Goal: Task Accomplishment & Management: Complete application form

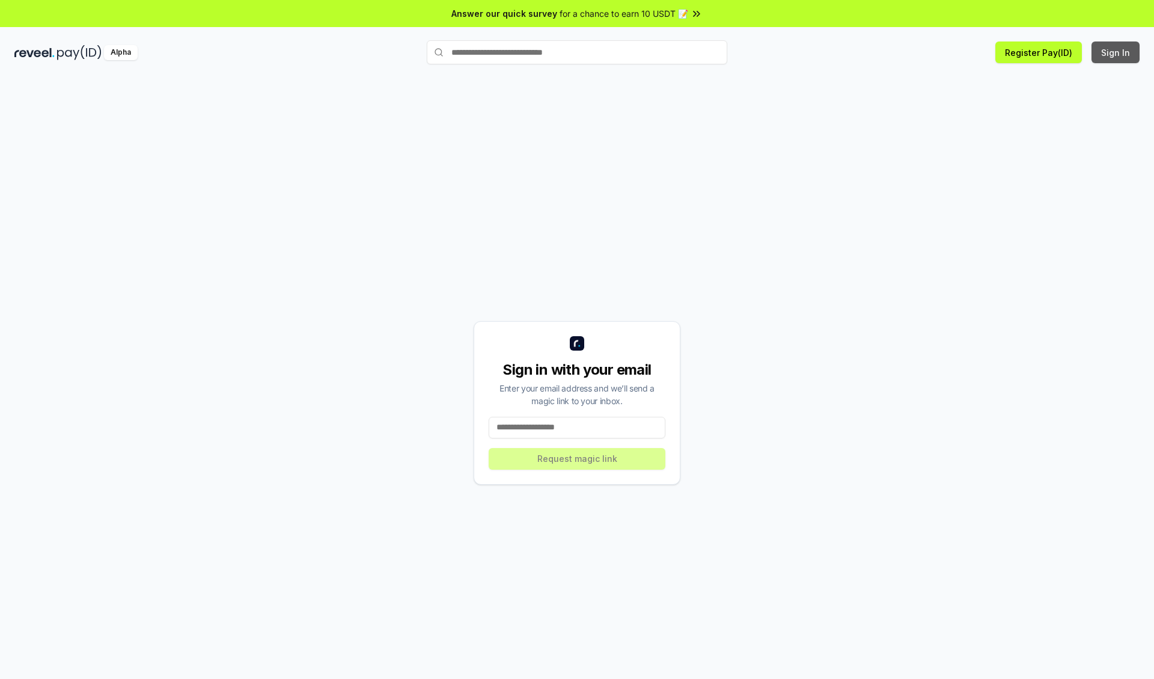
click at [1116, 52] on button "Sign In" at bounding box center [1115, 52] width 48 height 22
type input "**********"
click at [577, 458] on button "Request magic link" at bounding box center [577, 459] width 177 height 22
